Goal: Transaction & Acquisition: Purchase product/service

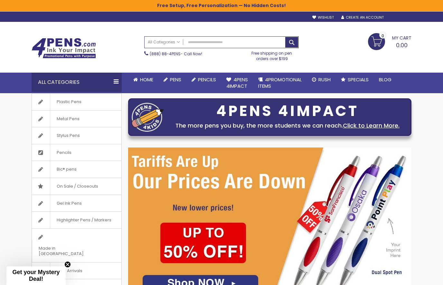
click at [405, 18] on div "Sign In" at bounding box center [400, 17] width 21 height 5
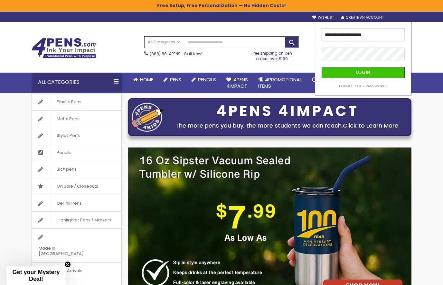
type input "**********"
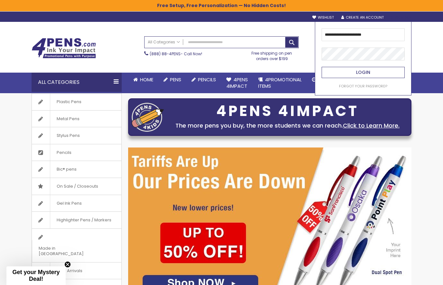
click at [382, 74] on button "Login" at bounding box center [362, 72] width 83 height 11
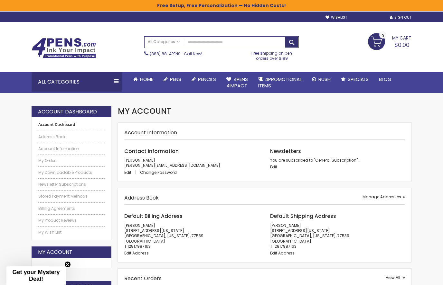
click at [375, 19] on link "My Account" at bounding box center [368, 17] width 29 height 5
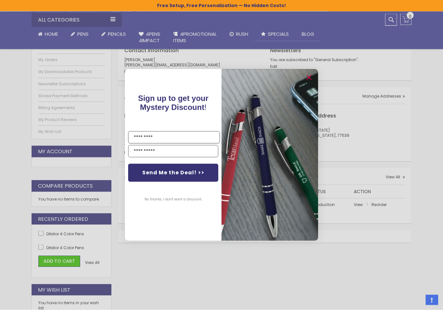
scroll to position [106, 0]
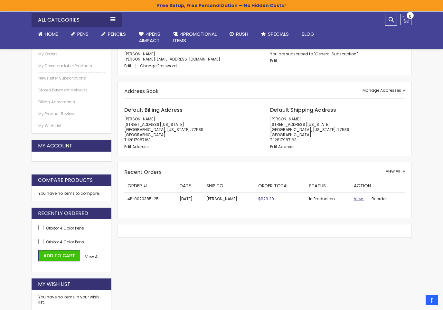
click at [358, 199] on span "View" at bounding box center [358, 198] width 9 height 5
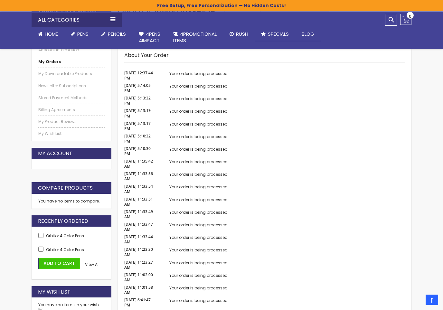
scroll to position [138, 0]
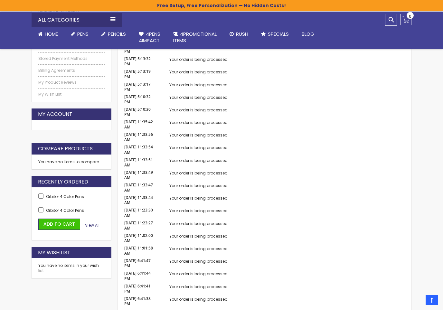
click at [93, 223] on span "View All" at bounding box center [92, 224] width 14 height 5
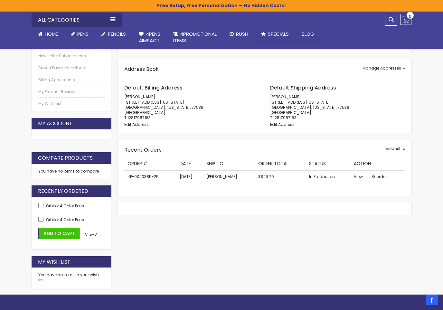
scroll to position [129, 0]
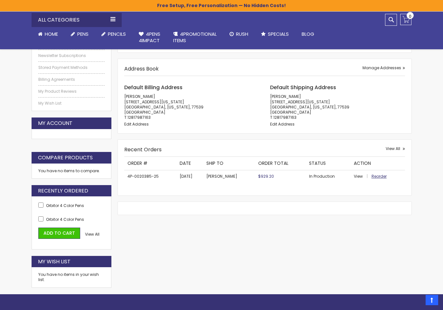
click at [377, 176] on span "Reorder" at bounding box center [378, 175] width 15 height 5
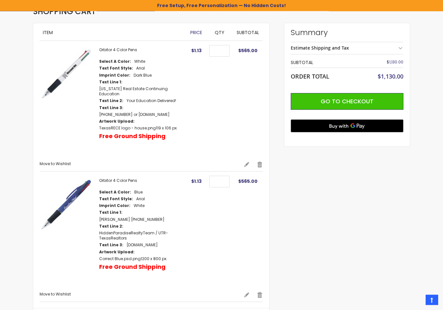
scroll to position [93, 0]
click at [262, 285] on link "Remove" at bounding box center [260, 294] width 6 height 6
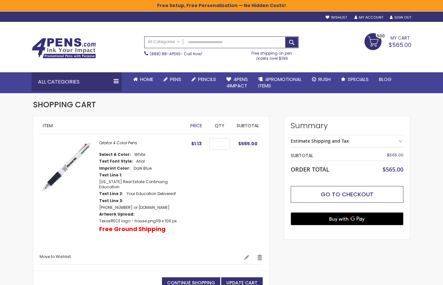
click at [370, 192] on span "Go to Checkout" at bounding box center [346, 194] width 53 height 8
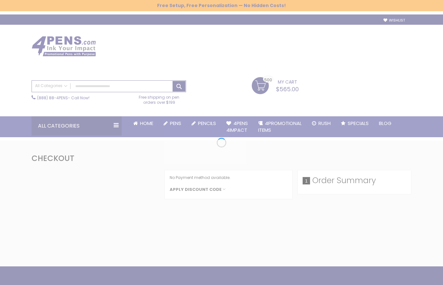
select select "*"
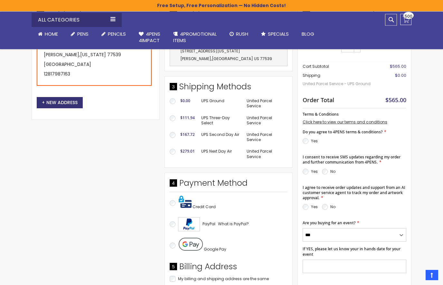
scroll to position [165, 0]
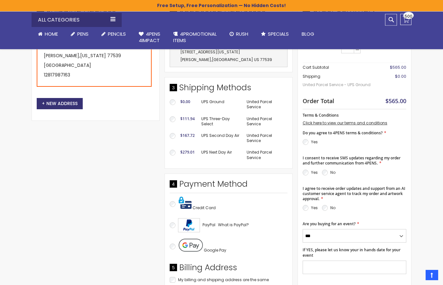
click at [177, 202] on div "Credit Card" at bounding box center [229, 204] width 118 height 22
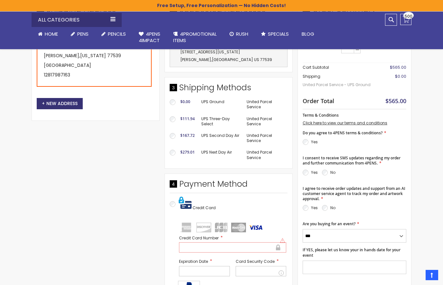
click at [215, 266] on div at bounding box center [204, 271] width 51 height 10
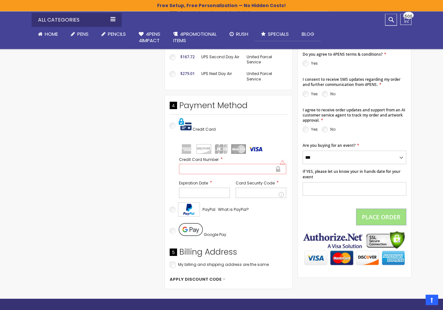
scroll to position [244, 0]
click at [389, 215] on div "Place Order" at bounding box center [381, 216] width 50 height 17
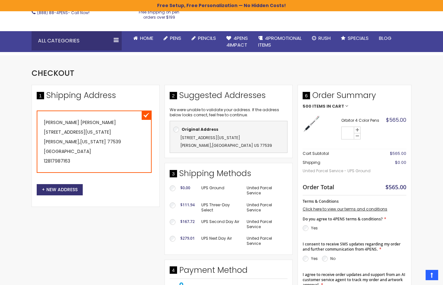
scroll to position [85, 0]
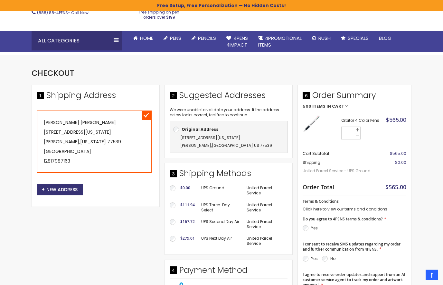
click at [145, 112] on div "[PERSON_NAME] [STREET_ADDRESS][US_STATE][US_STATE] 12817987163 Edit" at bounding box center [94, 142] width 115 height 62
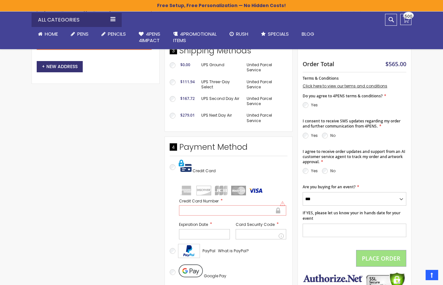
scroll to position [201, 0]
click at [383, 254] on div "Place Order" at bounding box center [381, 259] width 50 height 17
click at [383, 251] on div "Place Order" at bounding box center [381, 259] width 50 height 17
